Goal: Information Seeking & Learning: Learn about a topic

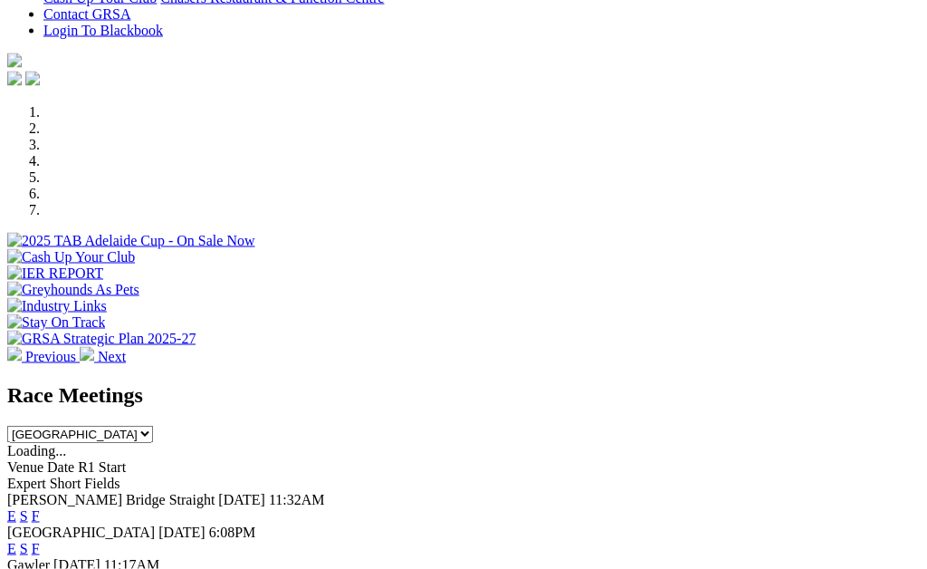
scroll to position [469, 0]
click at [40, 507] on link "F" at bounding box center [36, 514] width 8 height 15
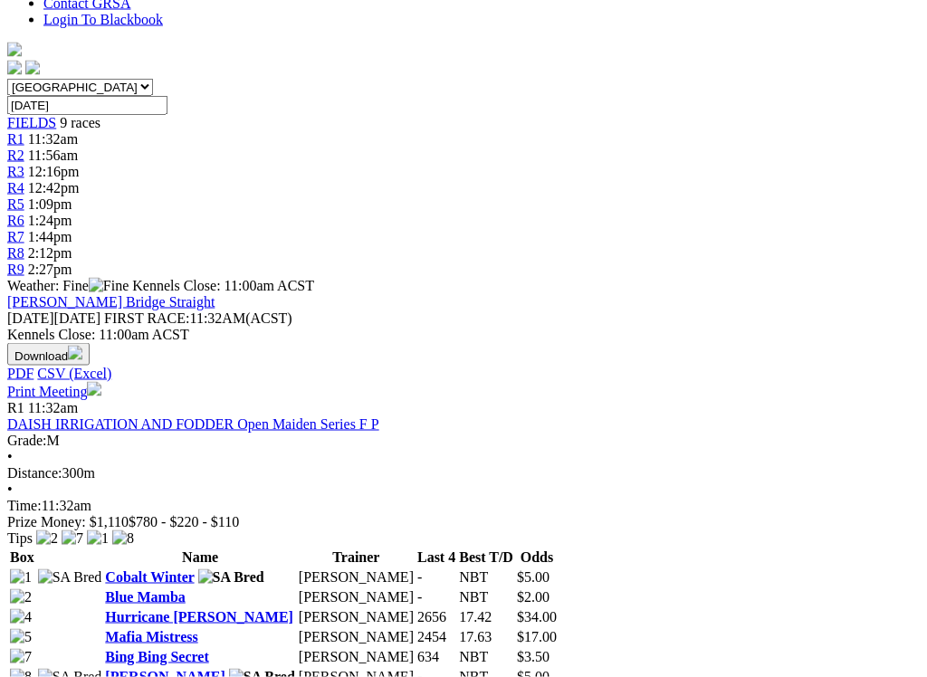
scroll to position [514, 0]
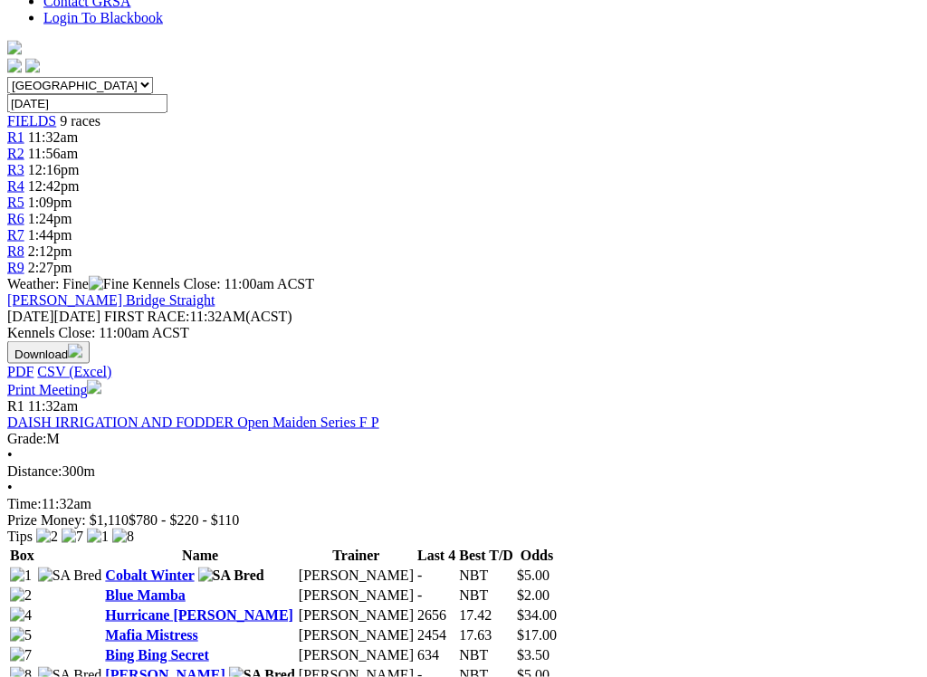
click at [298, 568] on td "John Sargent" at bounding box center [356, 676] width 117 height 18
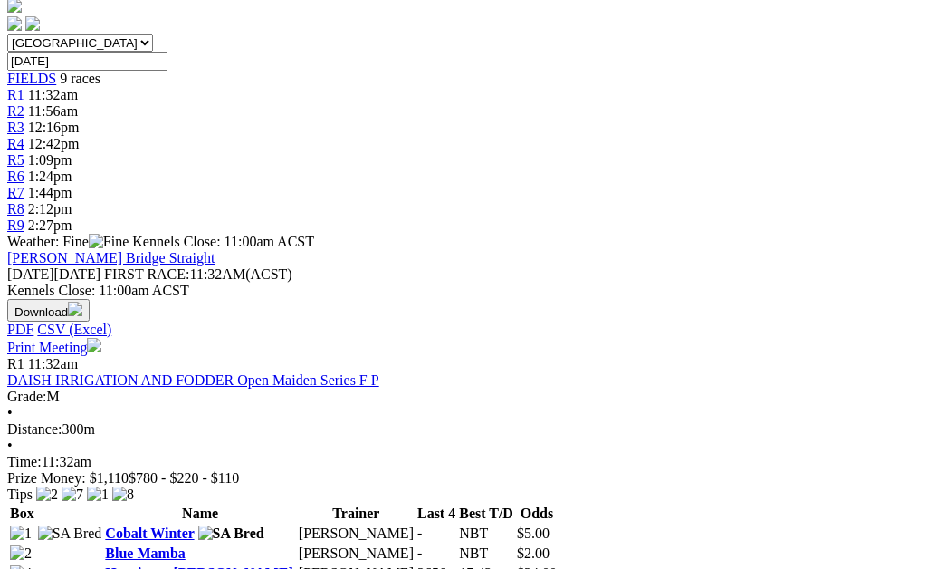
scroll to position [554, 11]
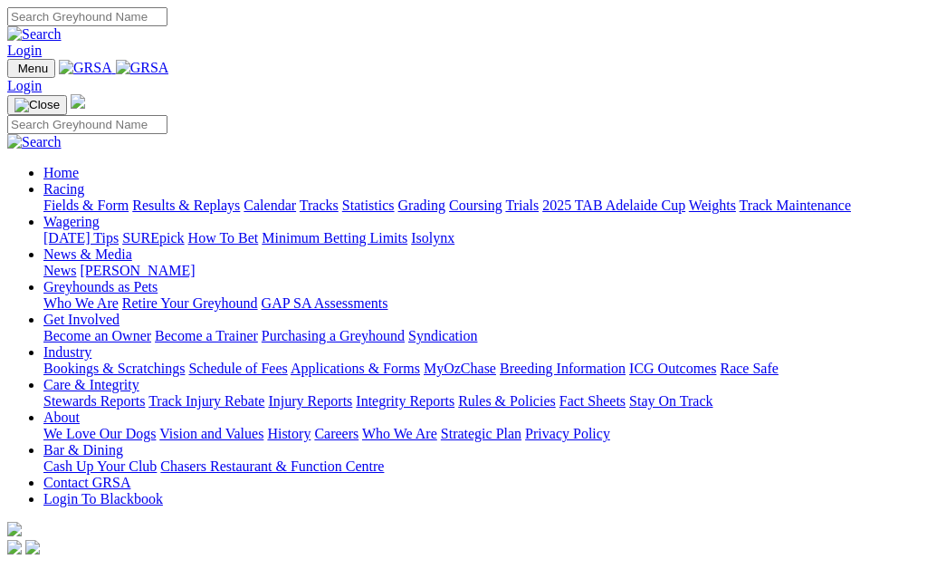
scroll to position [469, 0]
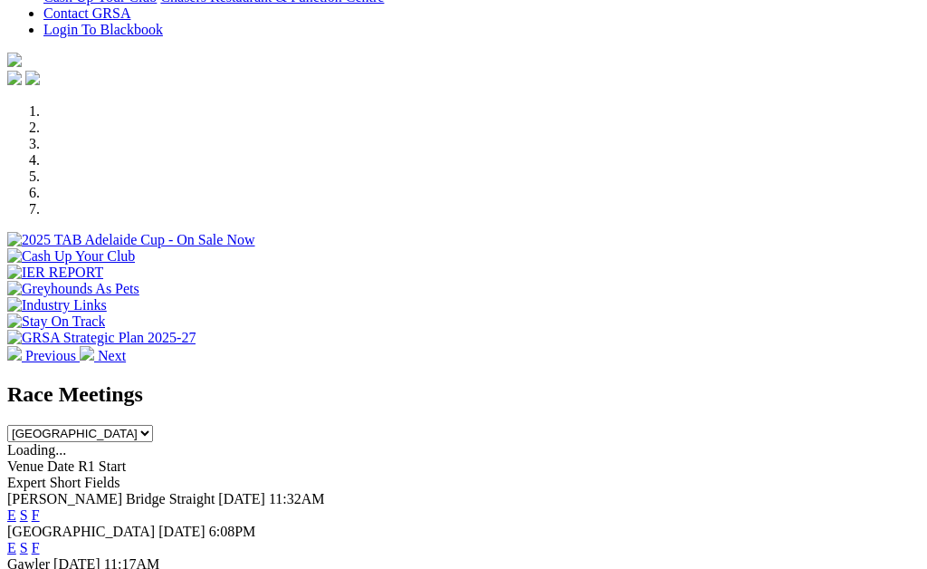
click at [40, 540] on link "F" at bounding box center [36, 547] width 8 height 15
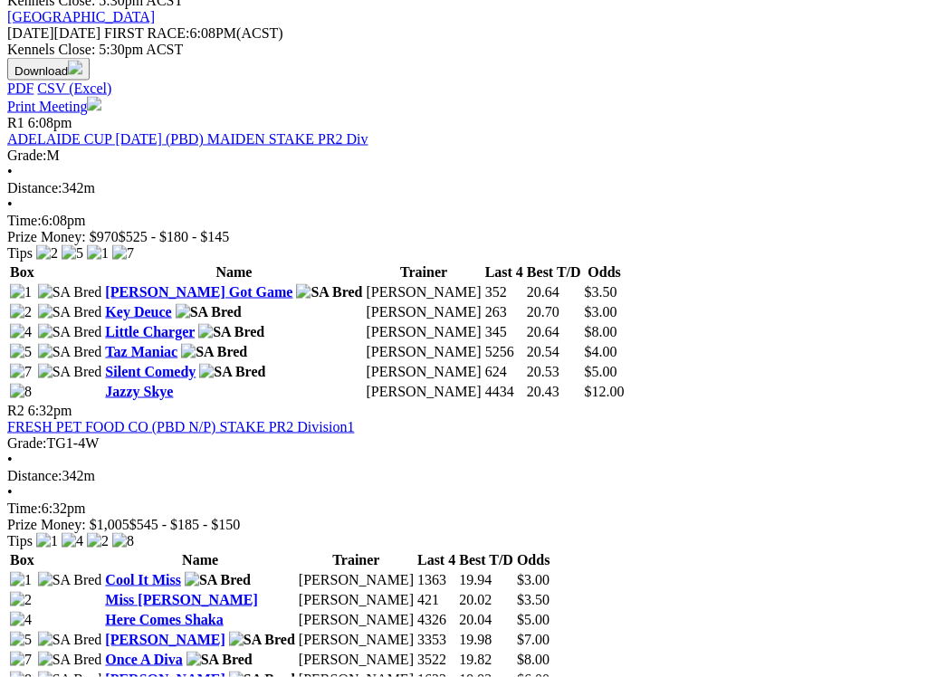
scroll to position [814, 0]
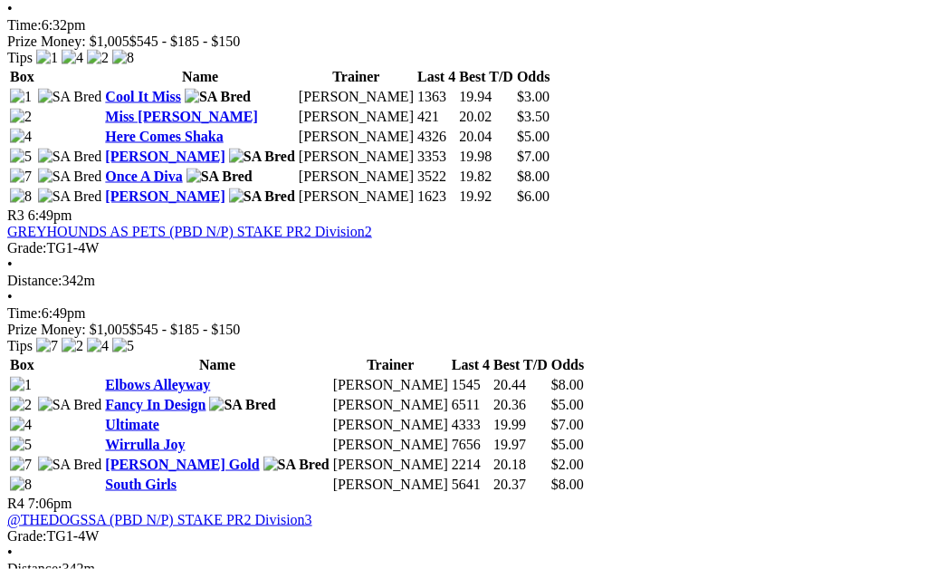
scroll to position [1270, 0]
